Goal: Task Accomplishment & Management: Use online tool/utility

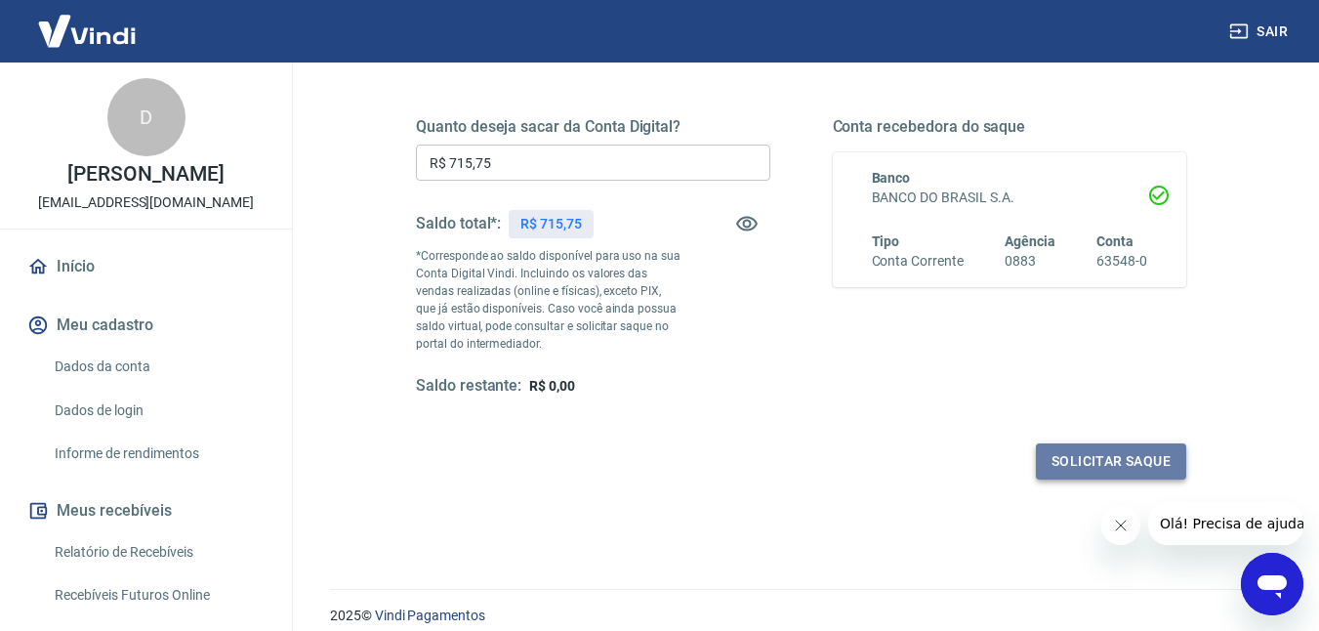
click at [1065, 454] on button "Solicitar saque" at bounding box center [1111, 461] width 150 height 36
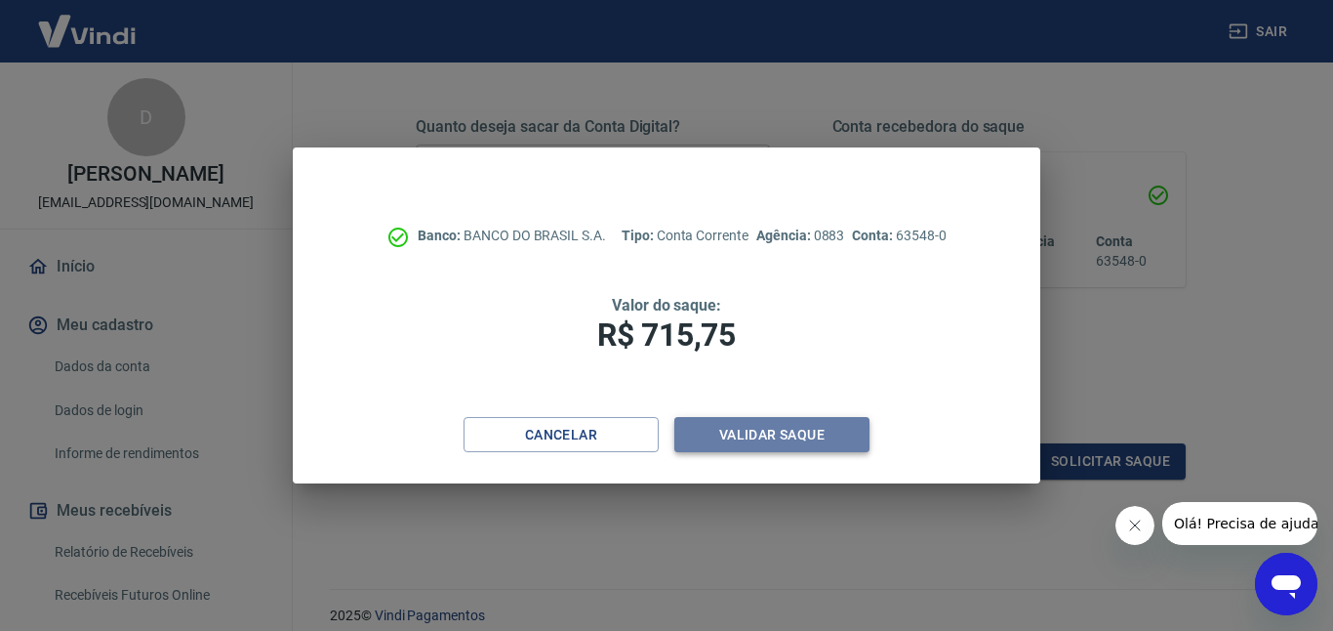
click at [807, 425] on button "Validar saque" at bounding box center [771, 435] width 195 height 36
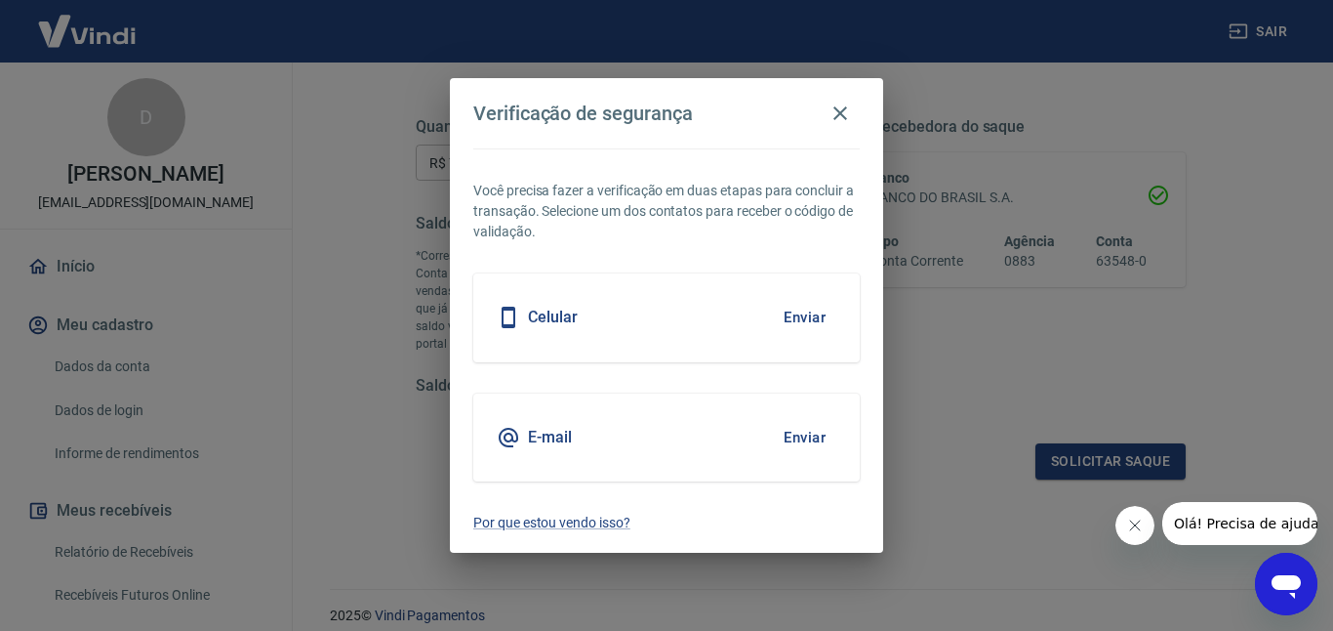
click at [804, 322] on button "Enviar" at bounding box center [804, 317] width 63 height 41
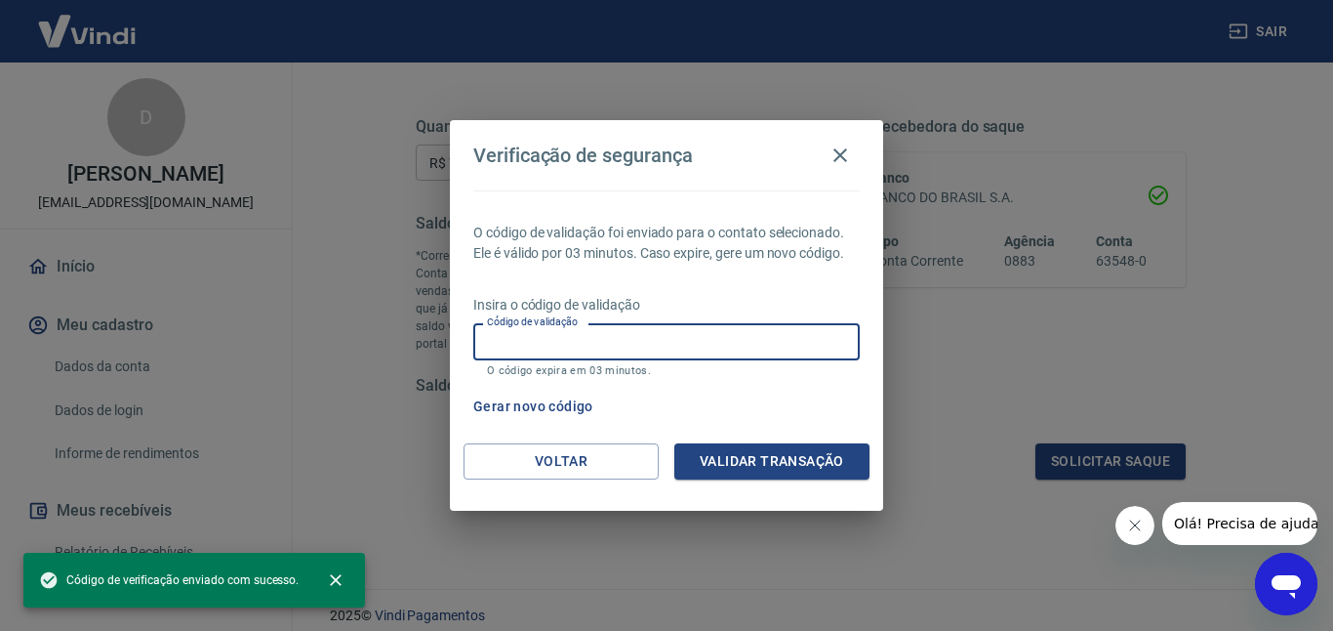
click at [655, 329] on input "Código de validação" at bounding box center [666, 341] width 387 height 36
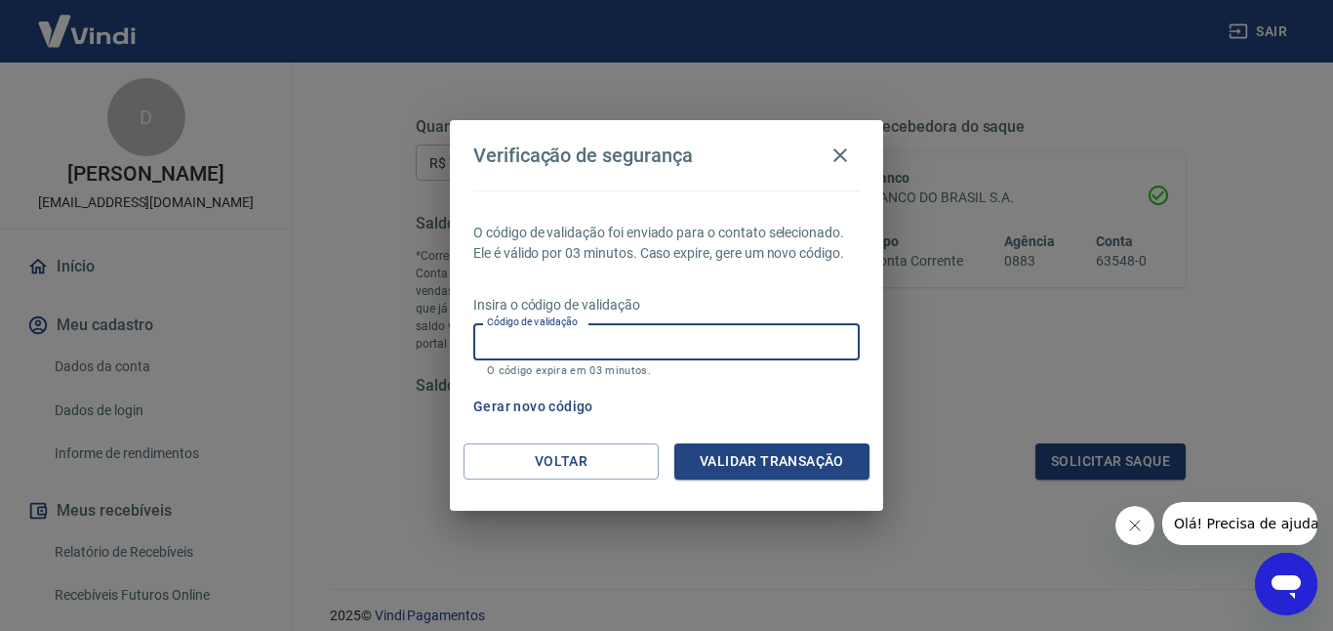
click at [783, 342] on input "Código de validação" at bounding box center [666, 341] width 387 height 36
click at [872, 145] on h2 "Verificação de segurança" at bounding box center [666, 155] width 433 height 70
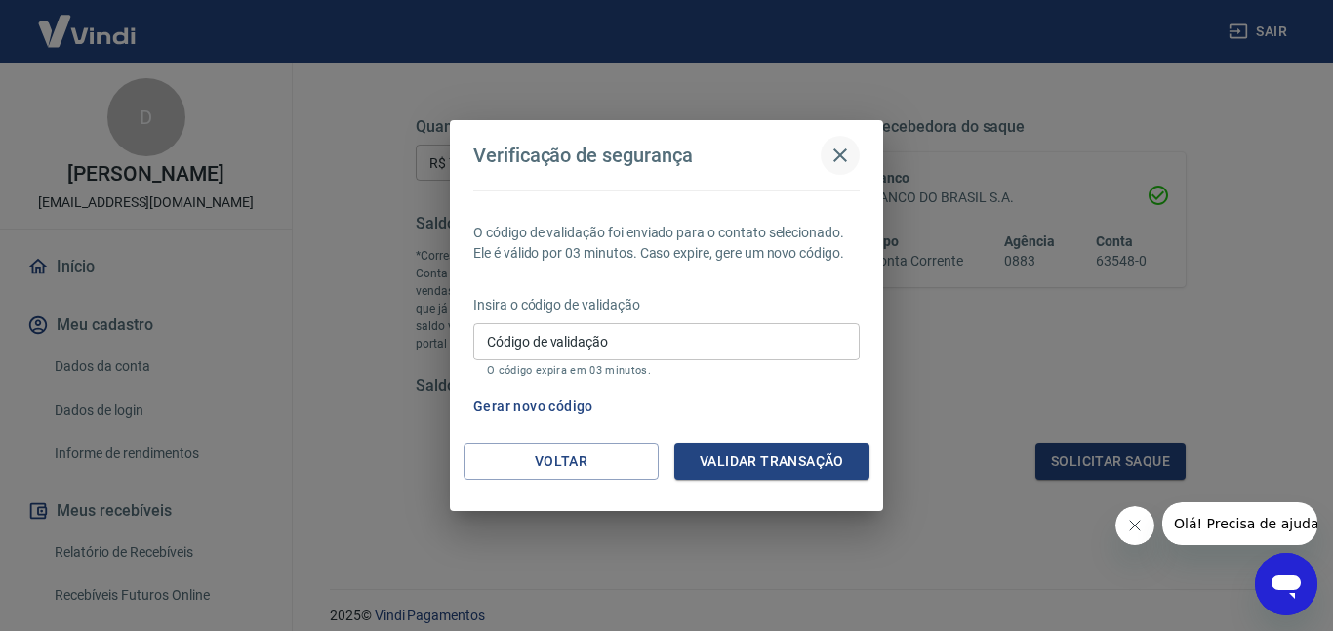
click at [845, 170] on button "button" at bounding box center [840, 155] width 39 height 39
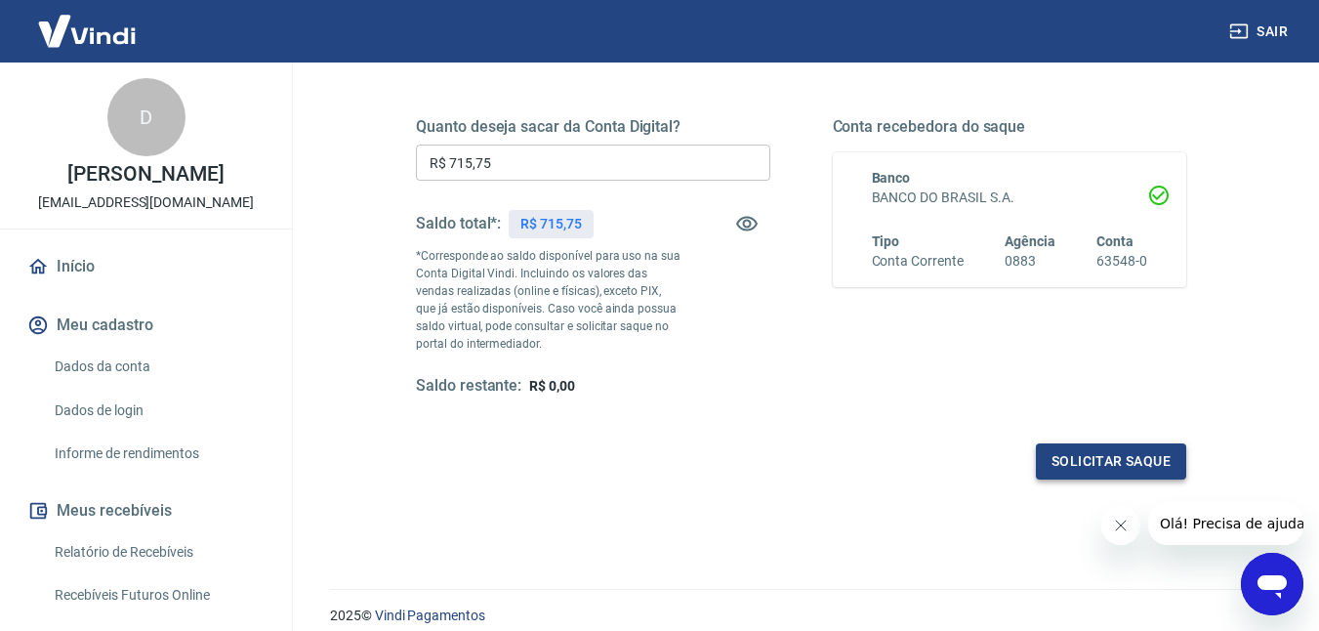
click at [1126, 467] on button "Solicitar saque" at bounding box center [1111, 461] width 150 height 36
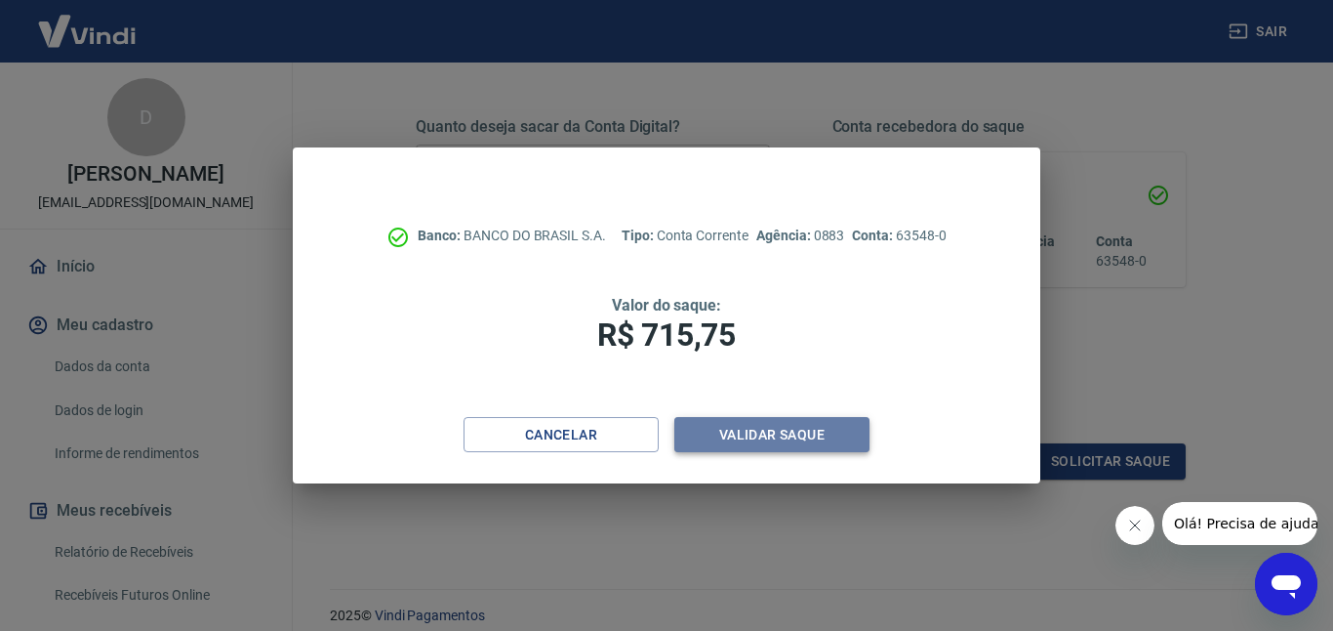
click at [831, 437] on button "Validar saque" at bounding box center [771, 435] width 195 height 36
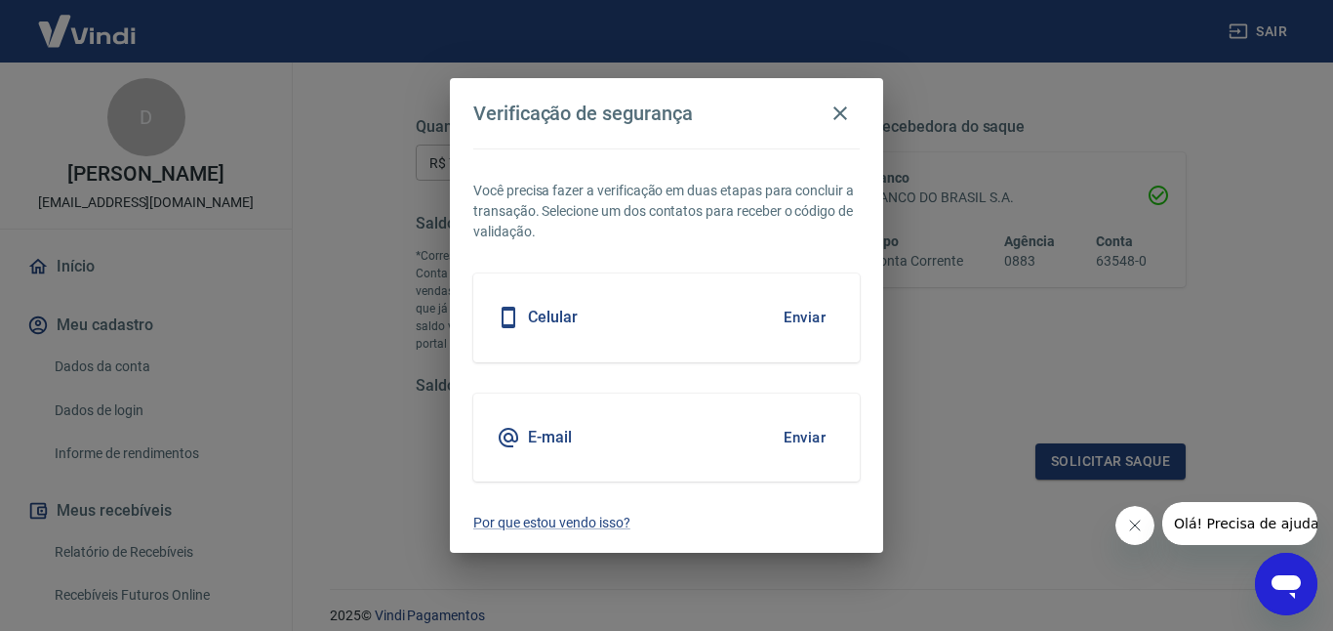
click at [837, 335] on div "Celular Enviar" at bounding box center [666, 317] width 387 height 88
click at [809, 302] on button "Enviar" at bounding box center [804, 317] width 63 height 41
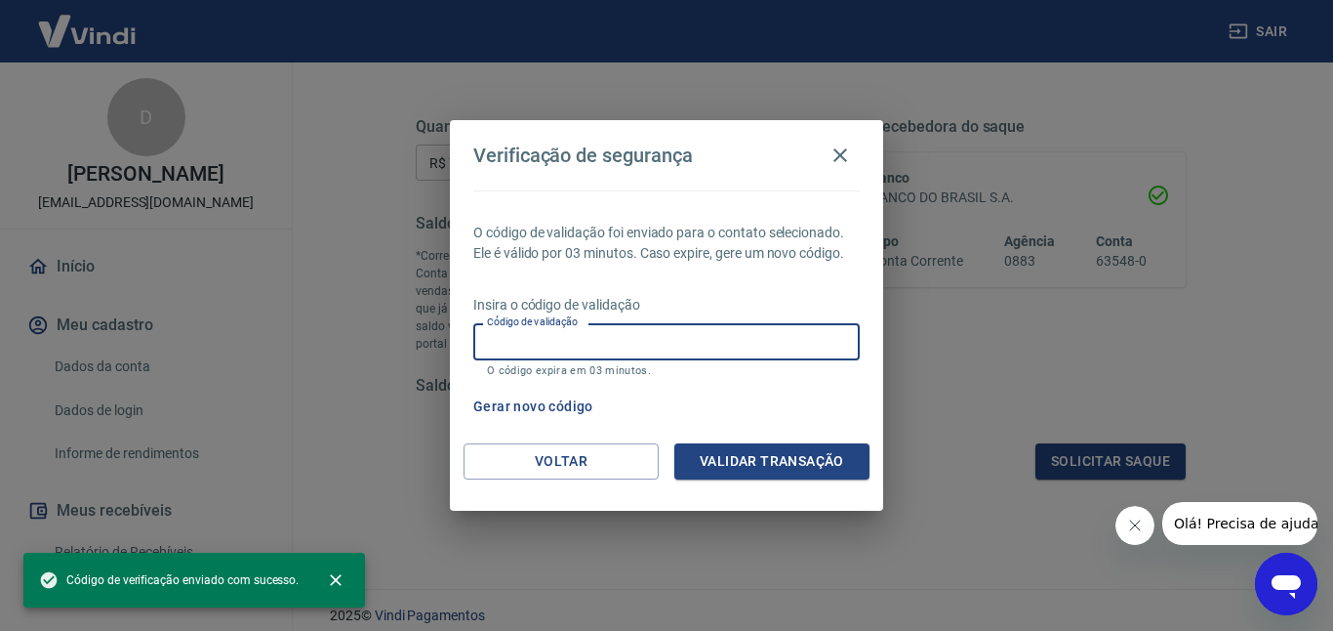
click at [631, 353] on input "Código de validação" at bounding box center [666, 341] width 387 height 36
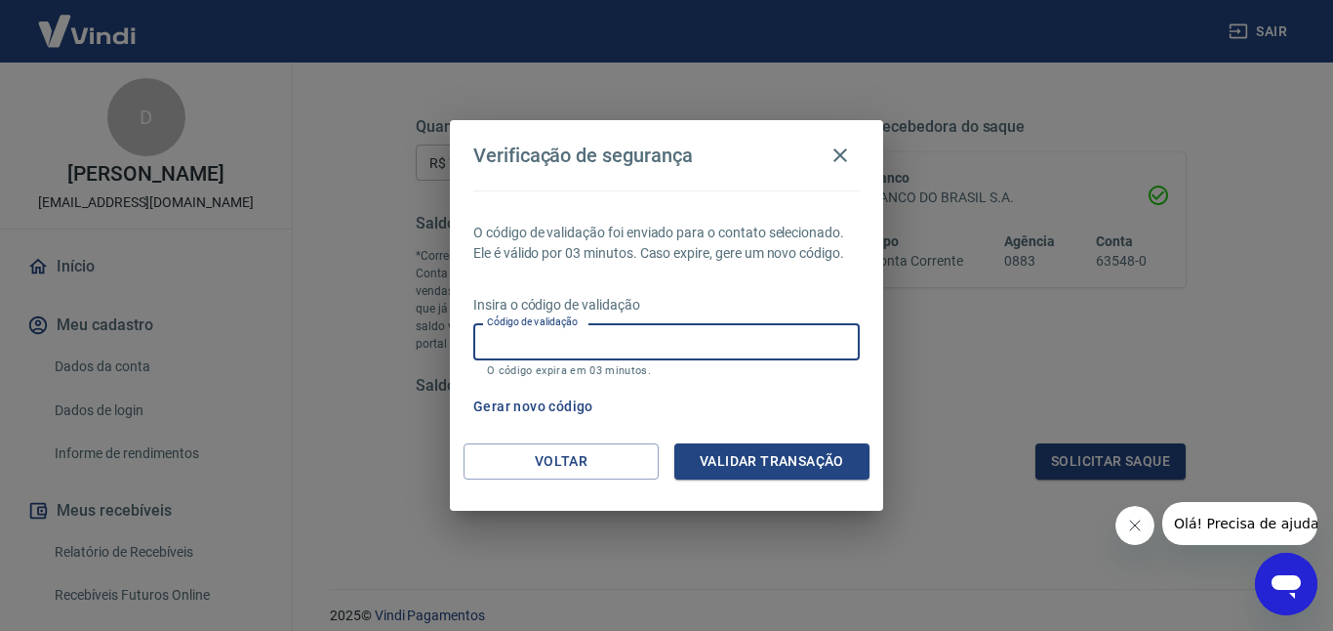
click at [582, 413] on button "Gerar novo código" at bounding box center [534, 406] width 136 height 36
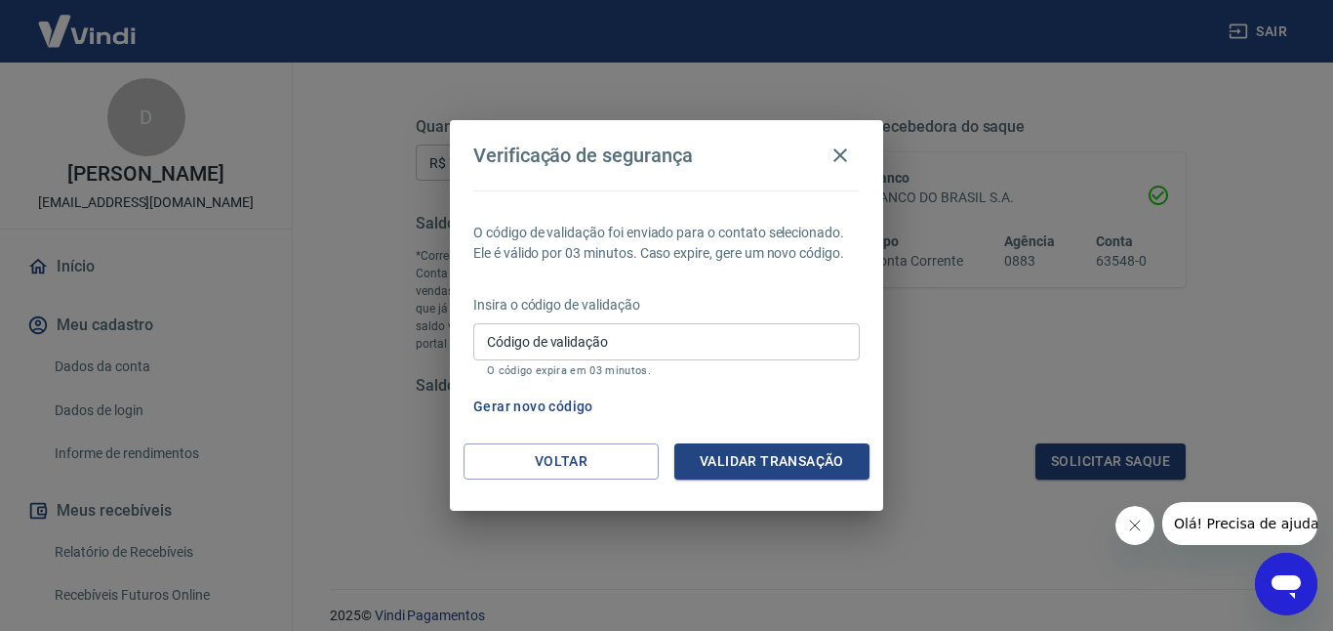
click at [664, 332] on input "Código de validação" at bounding box center [666, 341] width 387 height 36
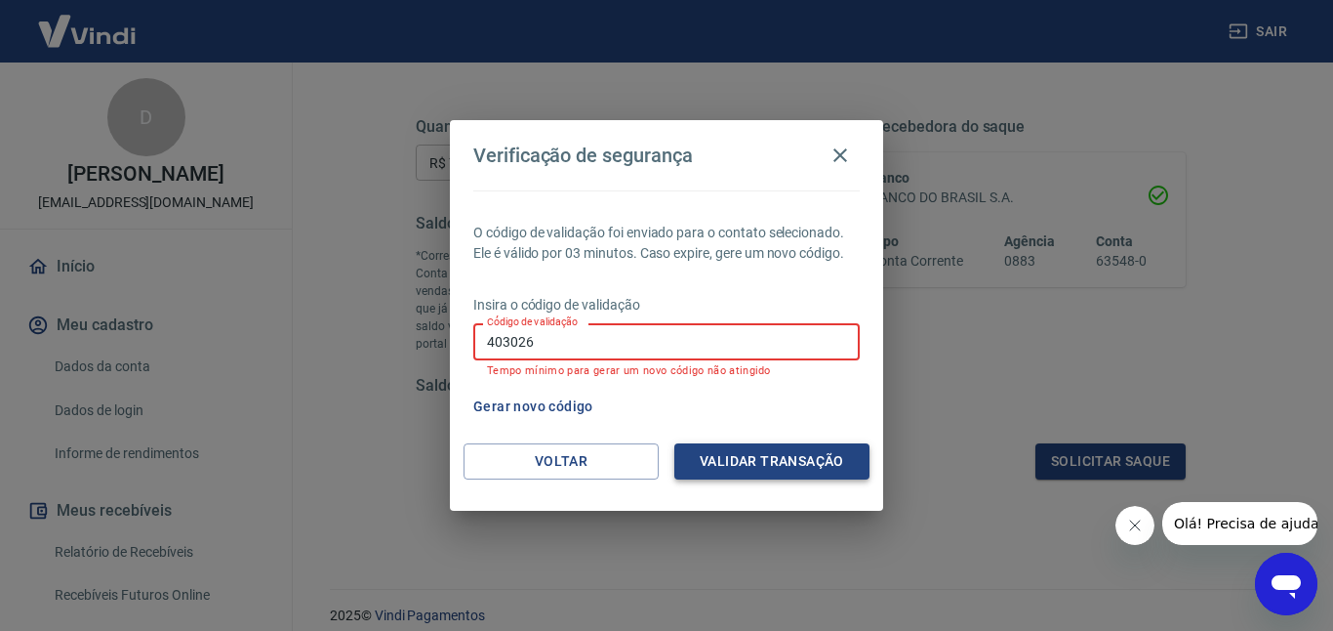
type input "403026"
click at [770, 457] on button "Validar transação" at bounding box center [771, 461] width 195 height 36
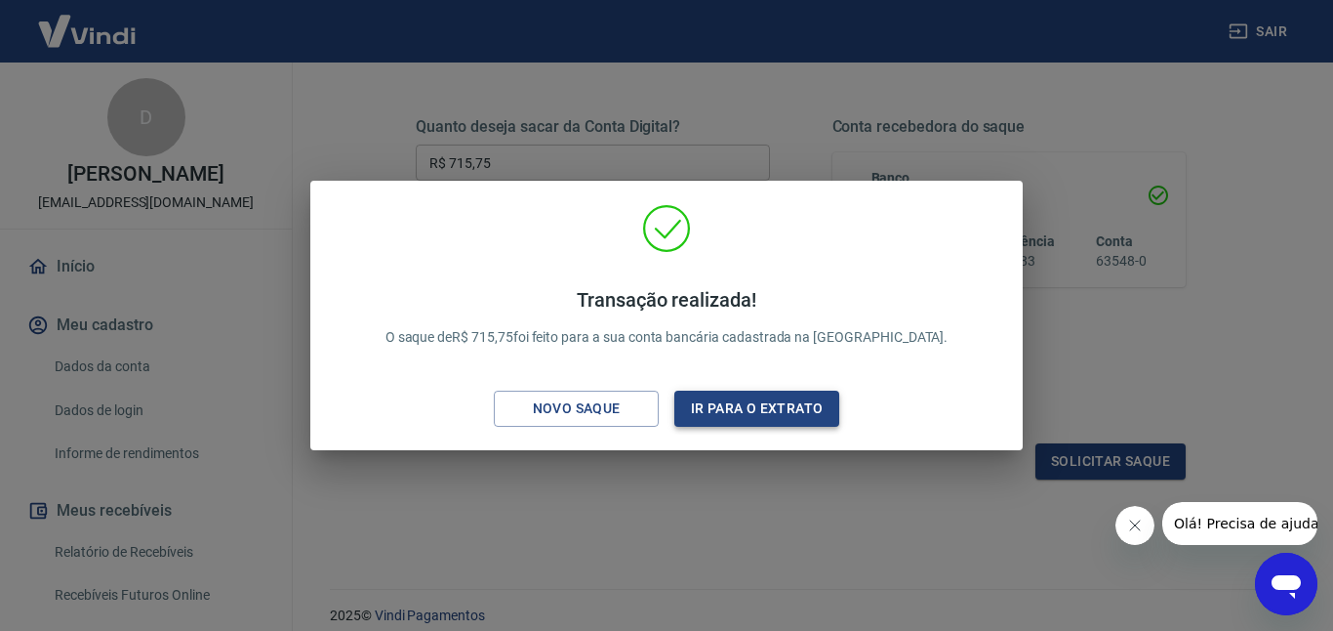
click at [693, 413] on button "Ir para o extrato" at bounding box center [756, 408] width 165 height 36
